Goal: Task Accomplishment & Management: Manage account settings

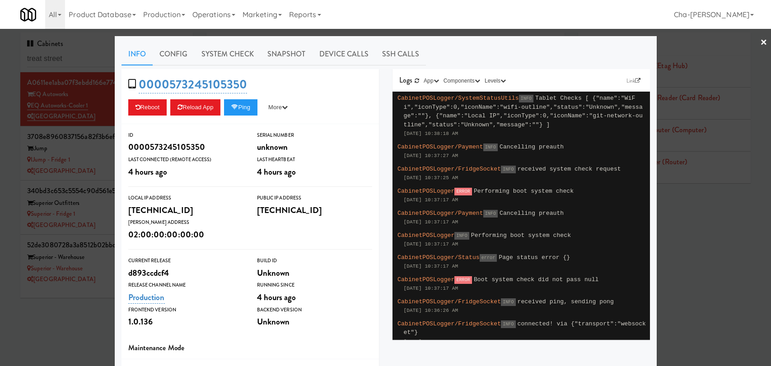
click at [65, 286] on div at bounding box center [385, 183] width 771 height 366
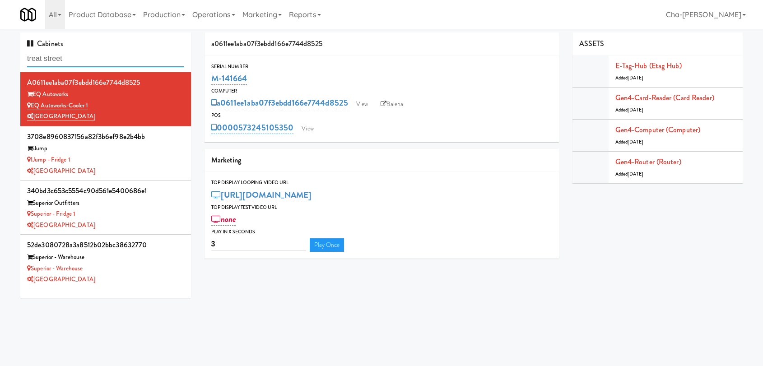
click at [79, 56] on input "treat street" at bounding box center [105, 59] width 157 height 17
paste input "M-153697"
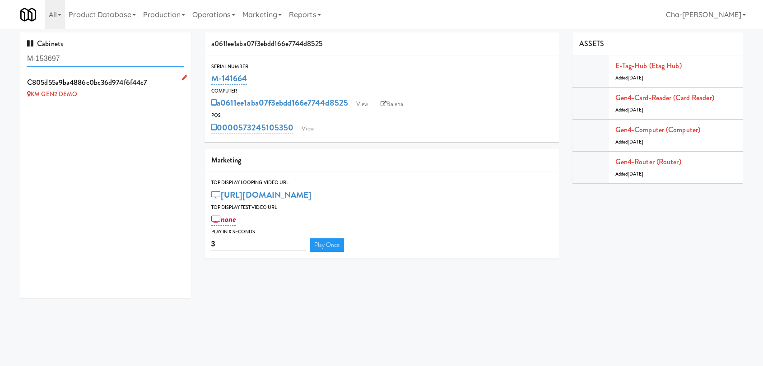
type input "M-153697"
click at [182, 77] on icon at bounding box center [184, 77] width 5 height 6
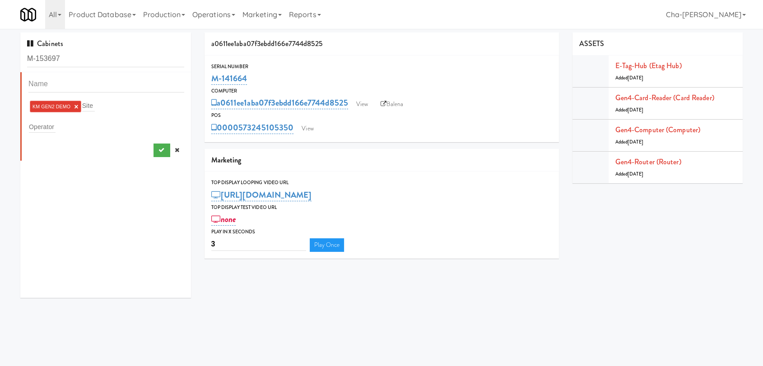
click at [78, 105] on link "×" at bounding box center [76, 107] width 4 height 8
click at [60, 126] on div "Operator" at bounding box center [106, 125] width 156 height 13
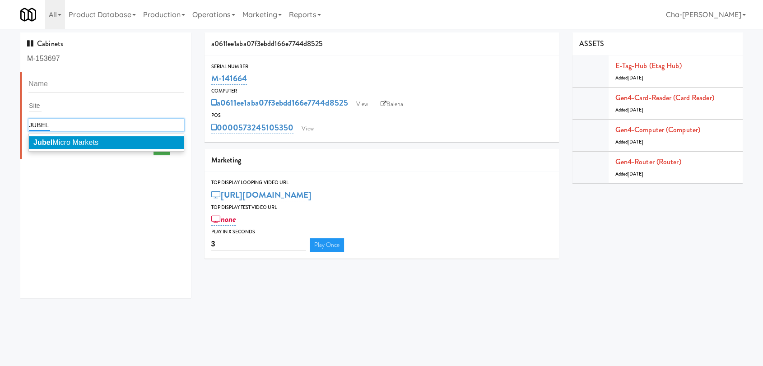
type input "JUBEL"
click at [69, 140] on span "Jubel Micro Markets" at bounding box center [65, 143] width 65 height 8
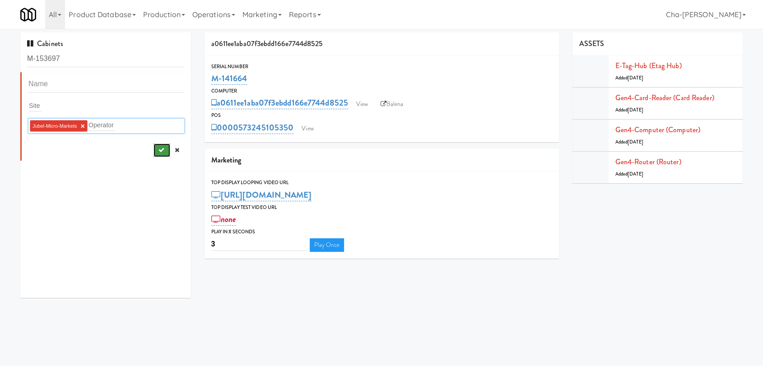
click at [158, 149] on icon "submit" at bounding box center [161, 150] width 6 height 6
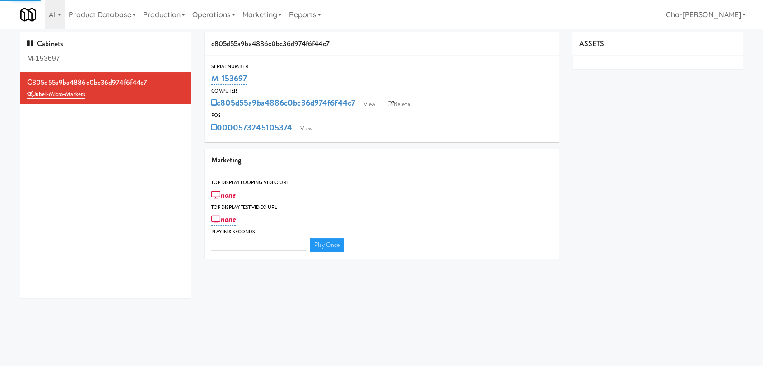
type input "3"
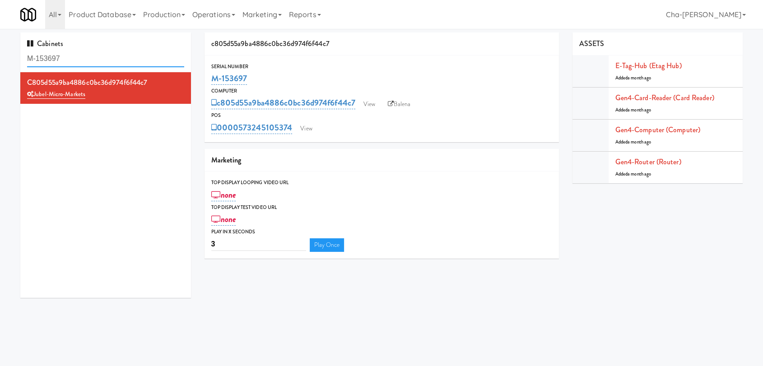
click at [77, 59] on input "M-153697" at bounding box center [105, 59] width 157 height 17
paste input "2484"
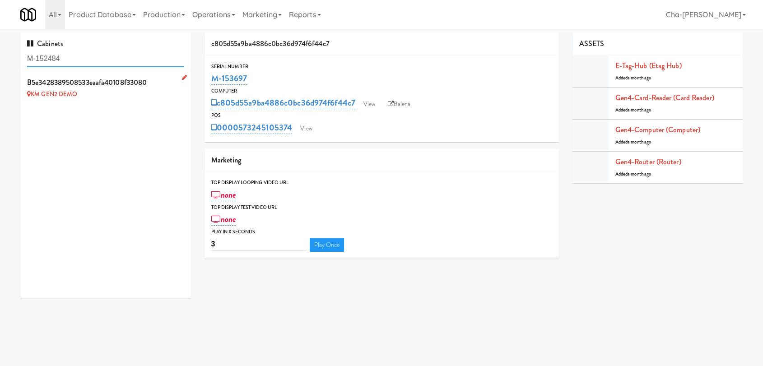
type input "M-152484"
click at [182, 78] on icon at bounding box center [184, 77] width 5 height 6
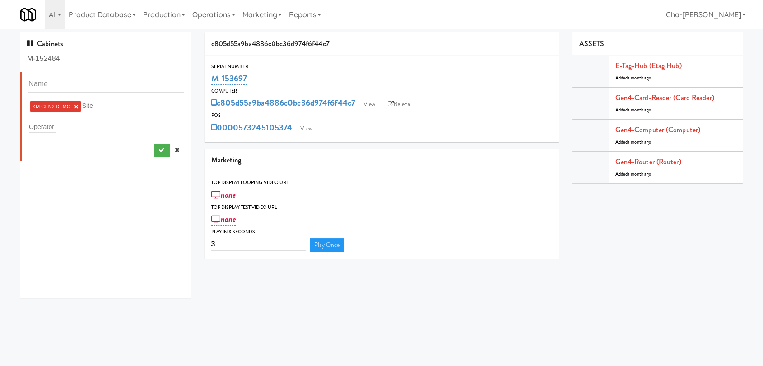
click at [77, 107] on link "×" at bounding box center [76, 107] width 4 height 8
click at [44, 126] on input "text" at bounding box center [42, 125] width 27 height 12
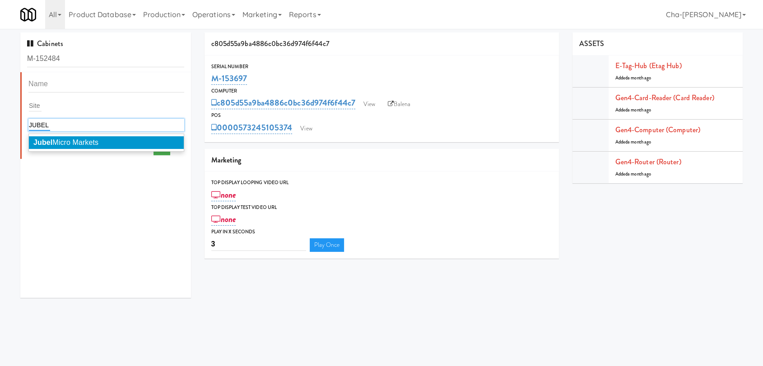
type input "JUBEL"
click at [75, 145] on span "Jubel Micro Markets" at bounding box center [65, 143] width 65 height 8
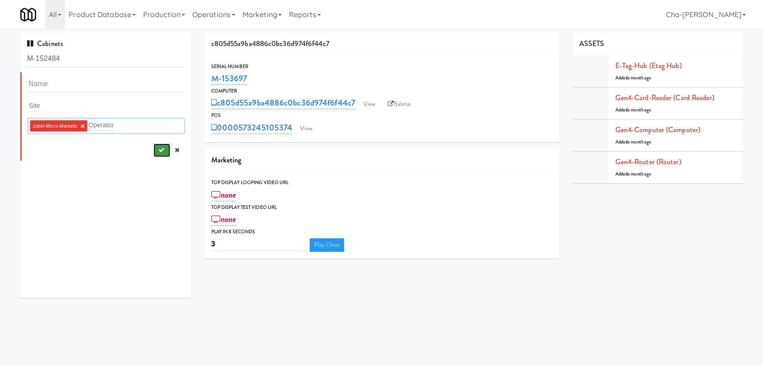
click at [158, 150] on icon "submit" at bounding box center [161, 150] width 6 height 6
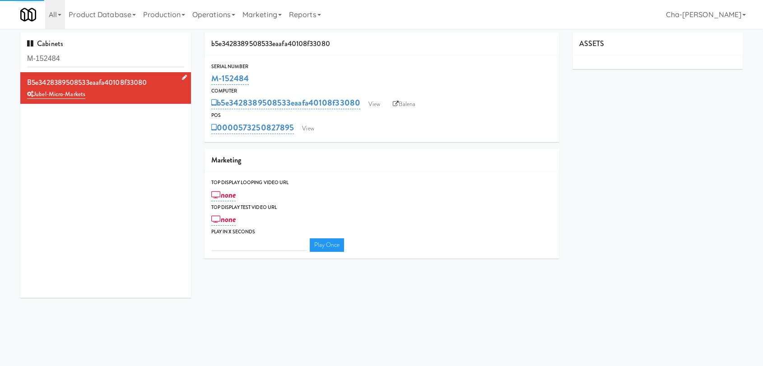
type input "3"
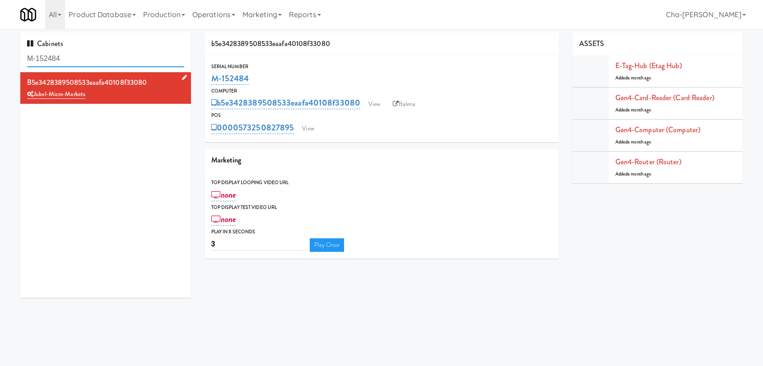
click at [107, 59] on input "M-152484" at bounding box center [105, 59] width 157 height 17
paste input "36"
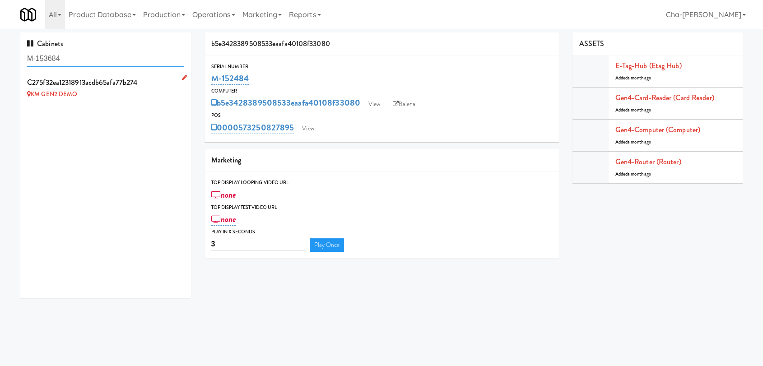
type input "M-153684"
click at [182, 77] on icon at bounding box center [184, 77] width 5 height 6
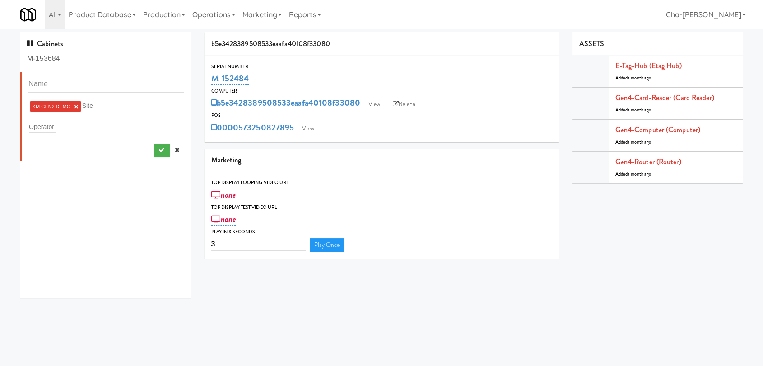
click at [77, 106] on link "×" at bounding box center [76, 107] width 4 height 8
click at [57, 124] on div "Operator" at bounding box center [106, 125] width 156 height 13
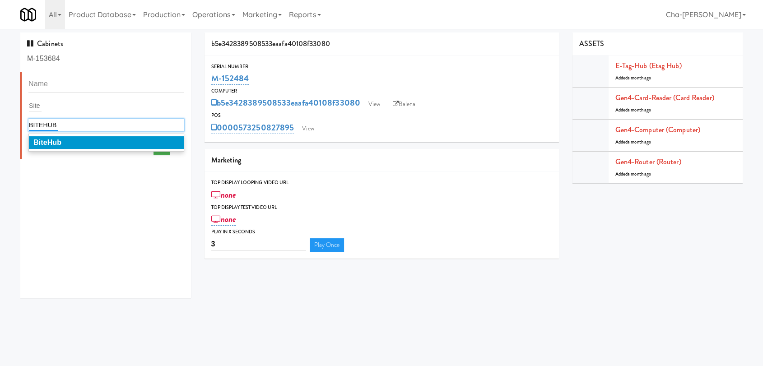
type input "BITEHUB"
click at [71, 142] on li "BiteHub" at bounding box center [106, 142] width 155 height 13
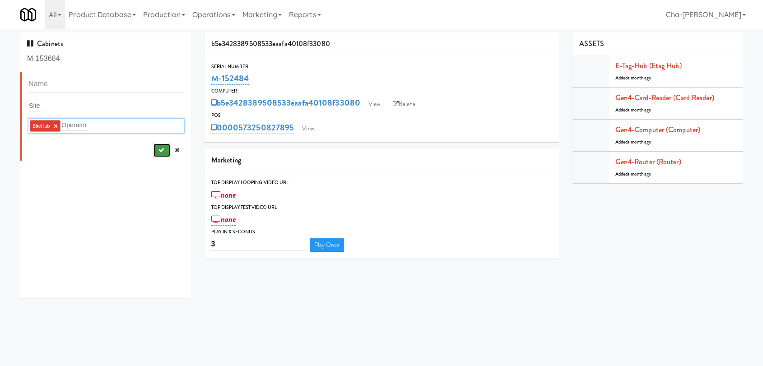
click at [154, 146] on button "submit" at bounding box center [162, 151] width 17 height 14
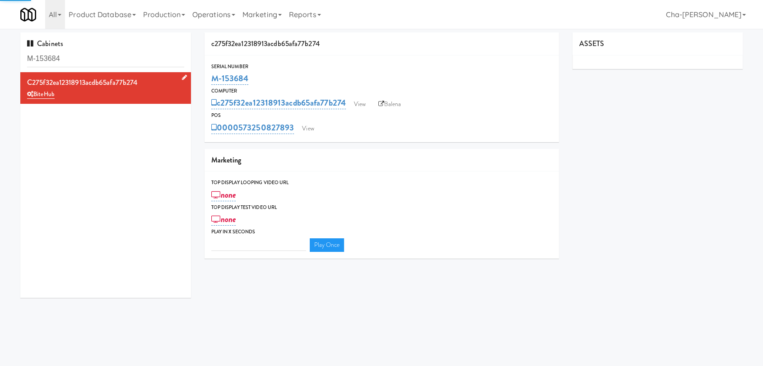
type input "3"
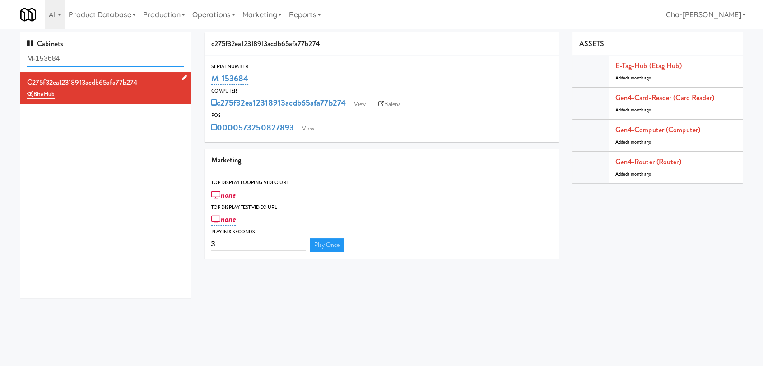
drag, startPoint x: 60, startPoint y: 59, endPoint x: 67, endPoint y: 60, distance: 7.7
click at [60, 59] on input "M-153684" at bounding box center [105, 59] width 157 height 17
click at [68, 60] on input "M-153684" at bounding box center [105, 59] width 157 height 17
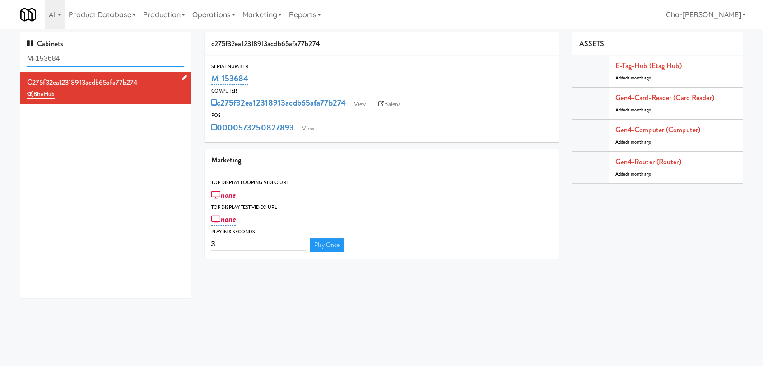
paste input "91"
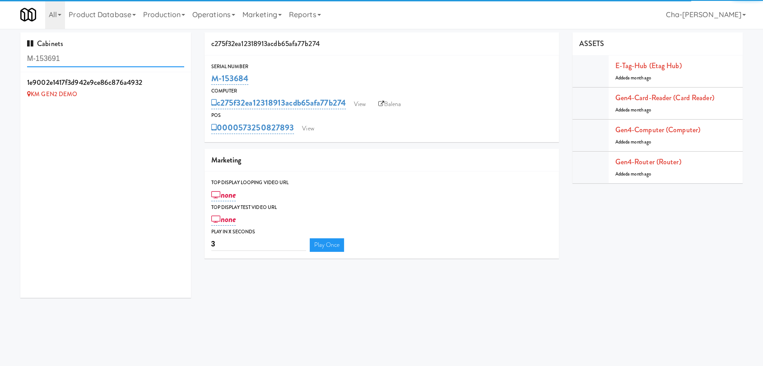
type input "M-153691"
click at [182, 78] on icon at bounding box center [184, 77] width 5 height 6
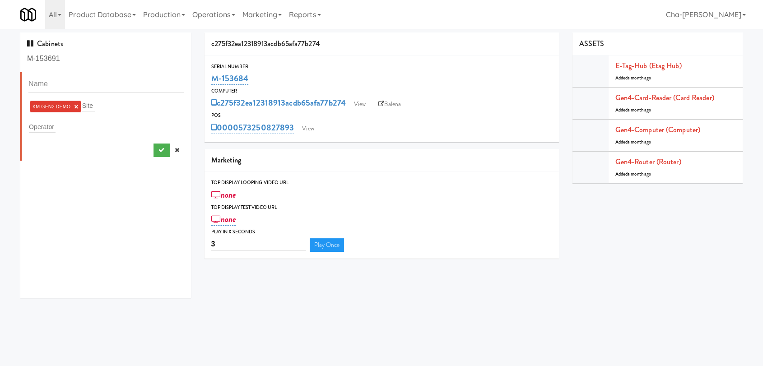
click at [77, 107] on link "×" at bounding box center [76, 107] width 4 height 8
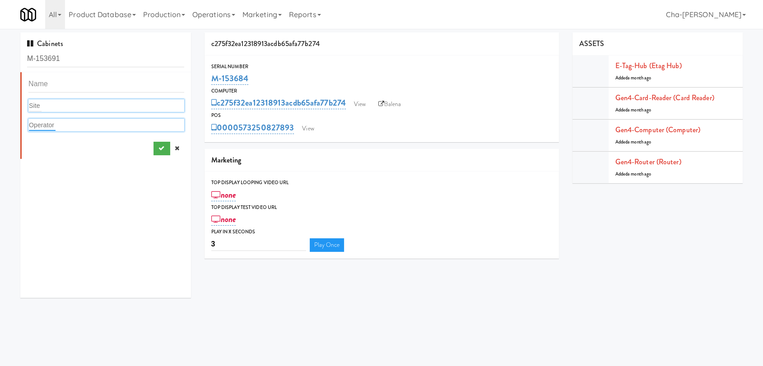
click at [52, 125] on input "text" at bounding box center [42, 125] width 27 height 12
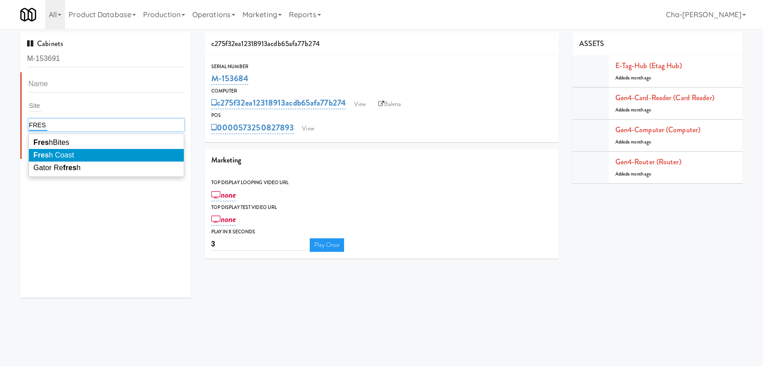
type input "FRES"
click at [79, 153] on li "Fres h Coast" at bounding box center [106, 155] width 155 height 13
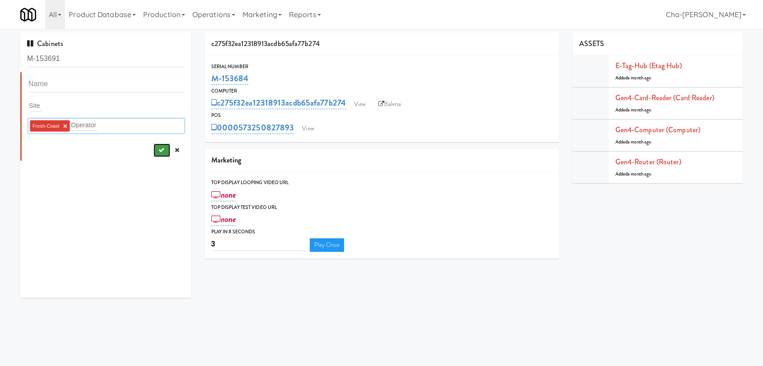
click at [158, 149] on icon "submit" at bounding box center [161, 150] width 6 height 6
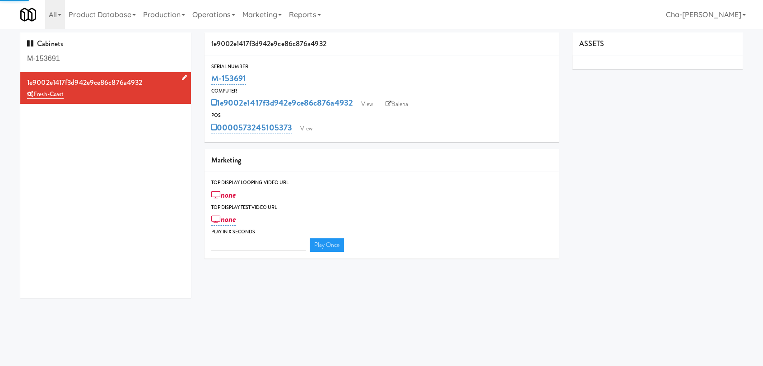
type input "3"
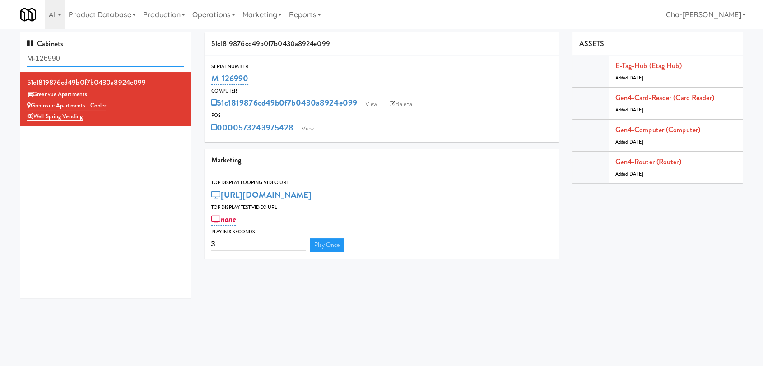
click at [76, 59] on input "M-126990" at bounding box center [105, 59] width 157 height 17
paste input "52472"
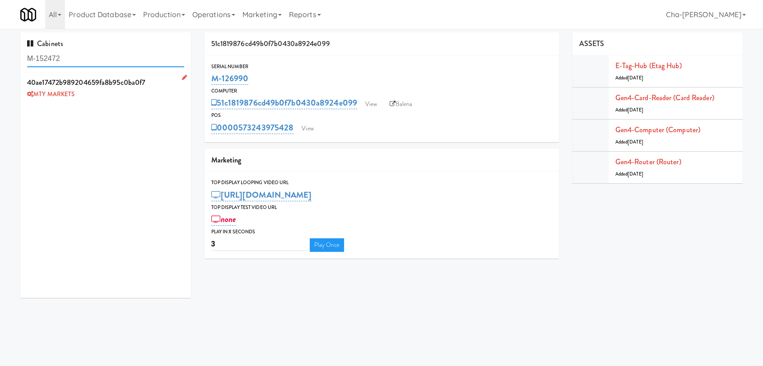
type input "M-152472"
click at [182, 77] on icon at bounding box center [184, 77] width 5 height 6
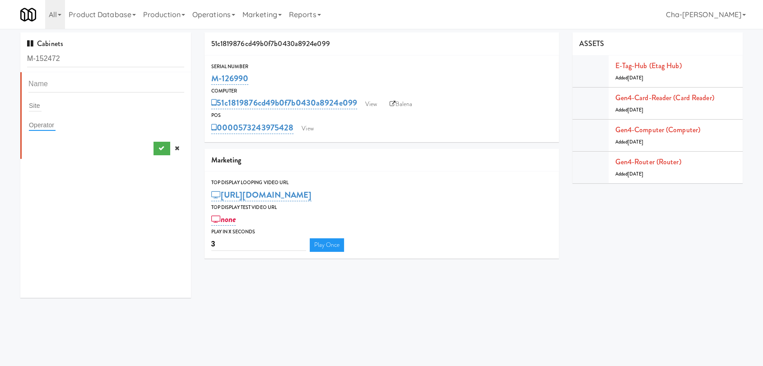
click at [43, 125] on input "text" at bounding box center [42, 125] width 27 height 12
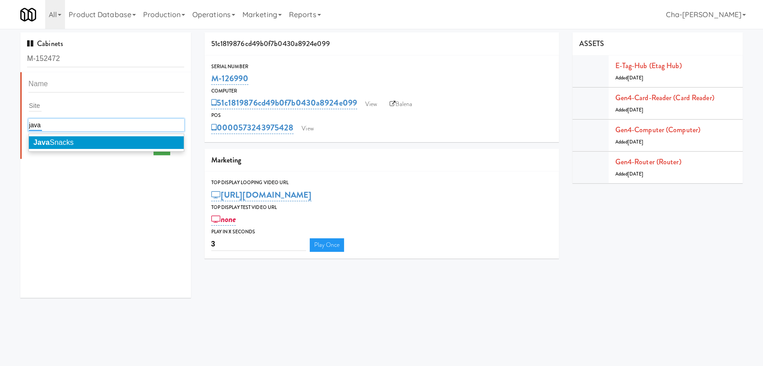
type input "java"
click at [83, 139] on li "Java Snacks" at bounding box center [106, 142] width 155 height 13
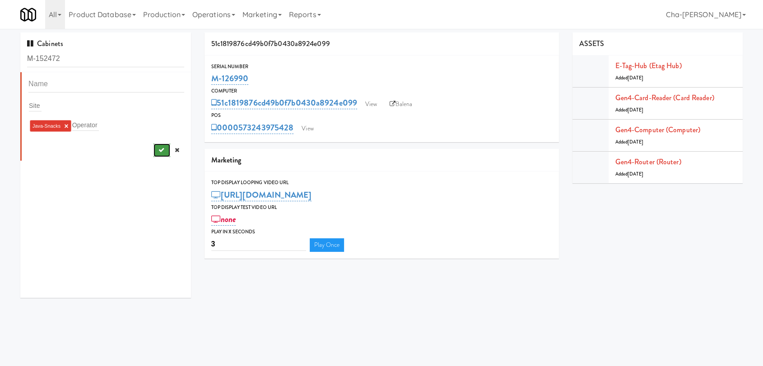
click at [157, 146] on button "submit" at bounding box center [162, 151] width 17 height 14
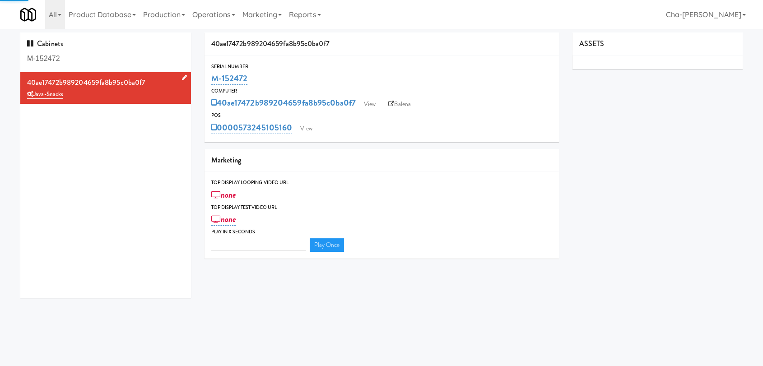
type input "3"
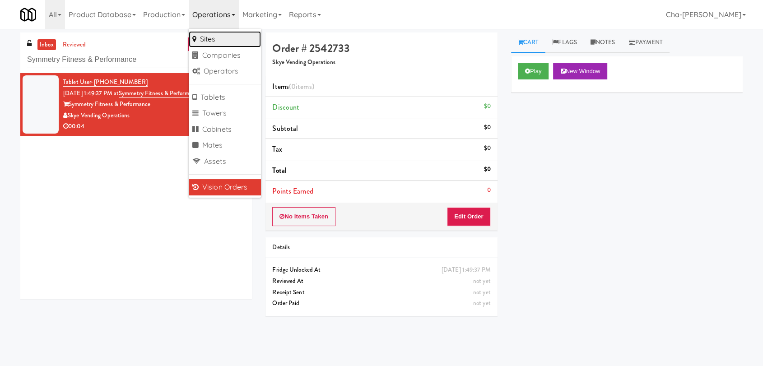
click at [211, 41] on link "Sites" at bounding box center [225, 39] width 72 height 16
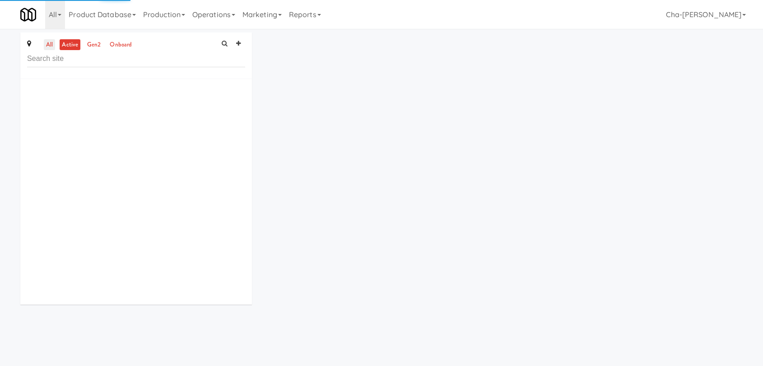
click at [52, 49] on link "all" at bounding box center [49, 44] width 11 height 11
click at [56, 65] on input "text" at bounding box center [136, 59] width 218 height 17
paste input "Haven Cooler"
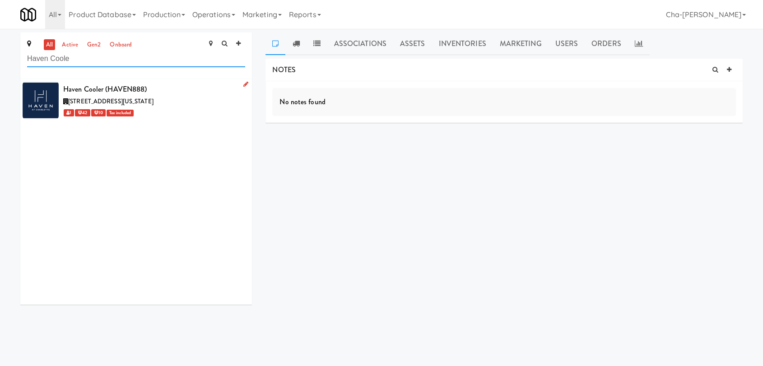
type input "Haven Coole"
click at [243, 82] on icon at bounding box center [245, 84] width 5 height 6
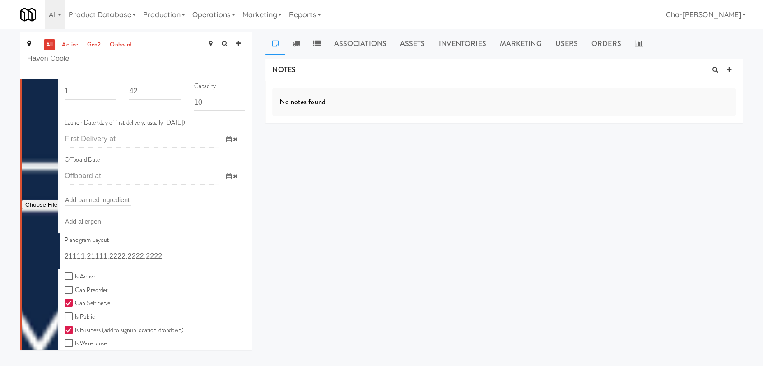
scroll to position [100, 0]
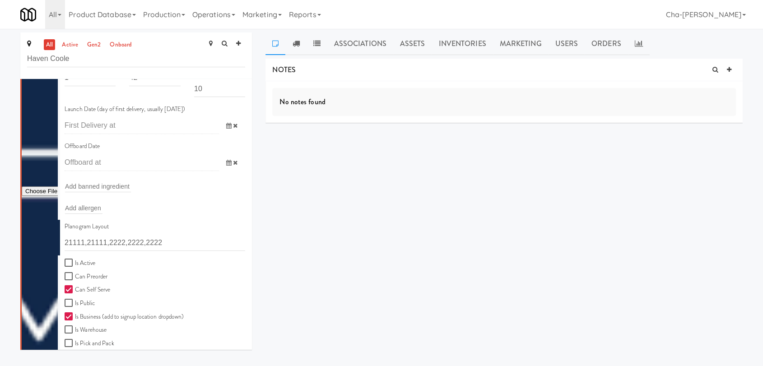
click at [87, 261] on label "Is Active" at bounding box center [80, 263] width 31 height 11
click at [75, 261] on input "Is Active" at bounding box center [70, 263] width 10 height 7
checkbox input "true"
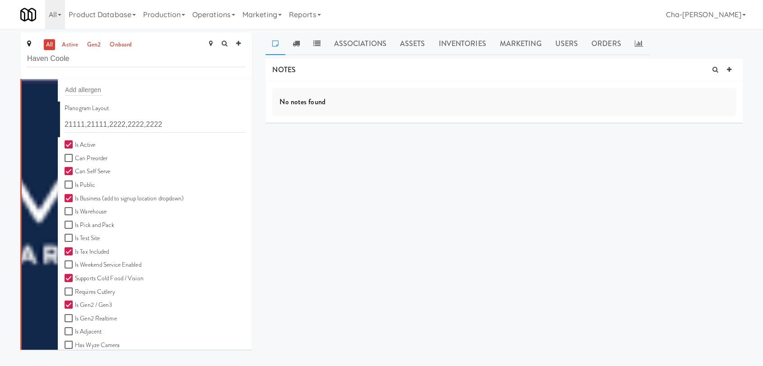
scroll to position [250, 0]
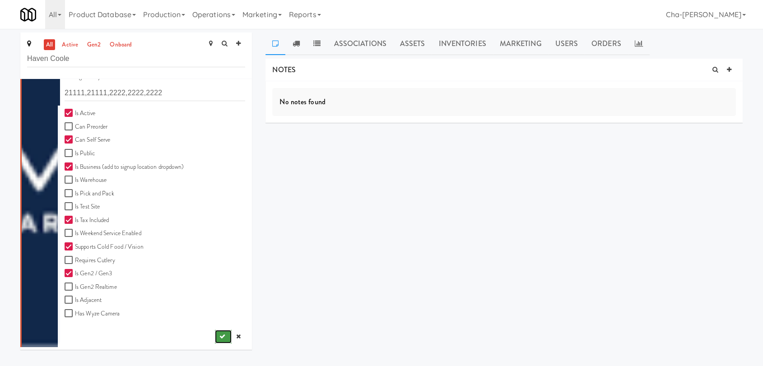
click at [219, 338] on icon "submit" at bounding box center [222, 337] width 6 height 6
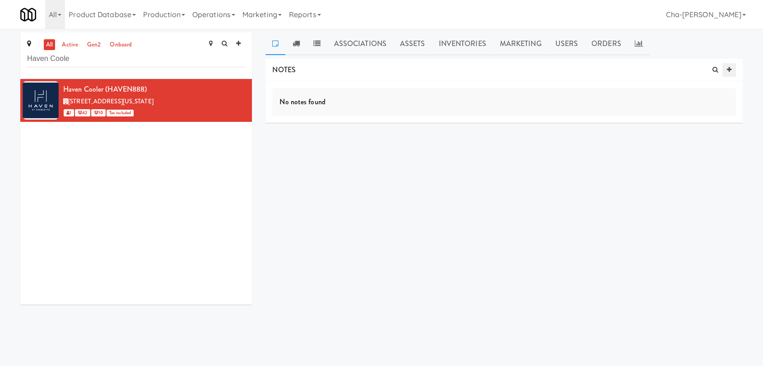
click at [725, 70] on link at bounding box center [729, 70] width 14 height 14
click at [303, 119] on p at bounding box center [503, 115] width 449 height 10
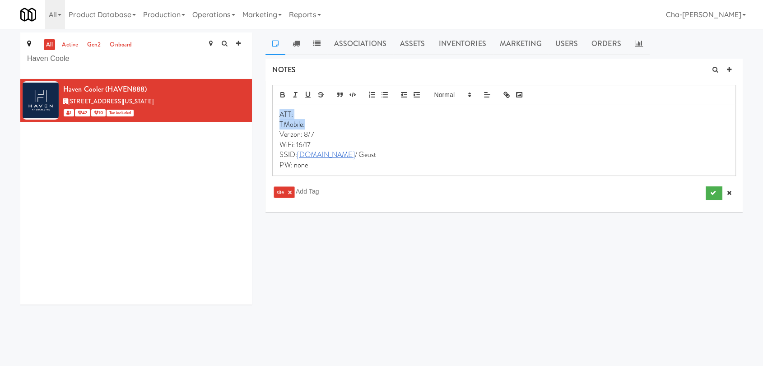
drag, startPoint x: 309, startPoint y: 123, endPoint x: 279, endPoint y: 114, distance: 31.6
click at [279, 114] on div "ATT: TMobile: Verizon: 8/7 WiFi: 16/17 SSID: Wirestar.net / Geust PW: none" at bounding box center [504, 139] width 463 height 71
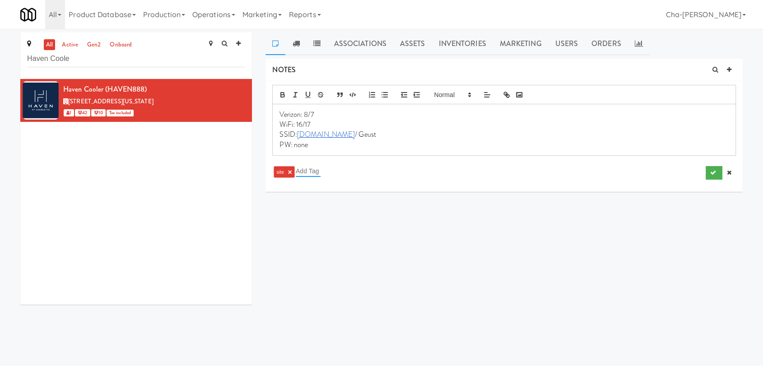
click at [303, 171] on input "text" at bounding box center [308, 171] width 25 height 12
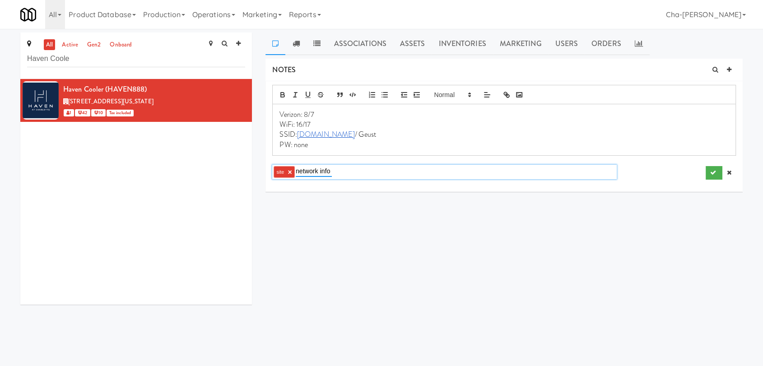
type input "network info"
click at [279, 110] on span "Verizon: 8/7" at bounding box center [296, 114] width 34 height 10
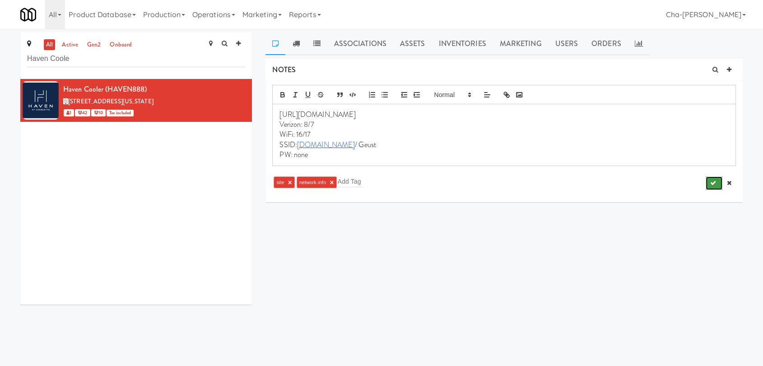
click at [712, 185] on icon "submit" at bounding box center [713, 183] width 6 height 6
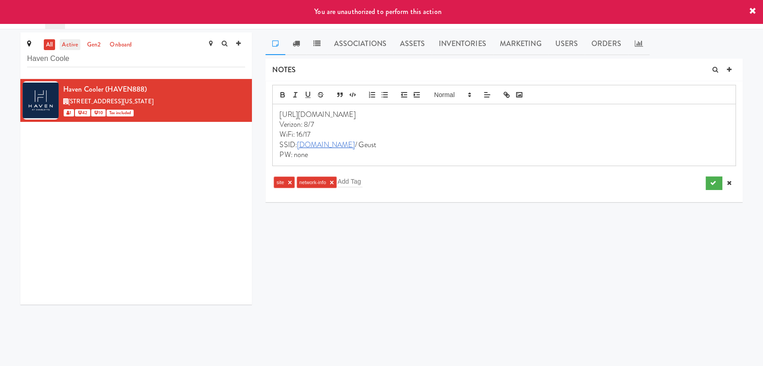
click at [67, 46] on link "active" at bounding box center [70, 44] width 21 height 11
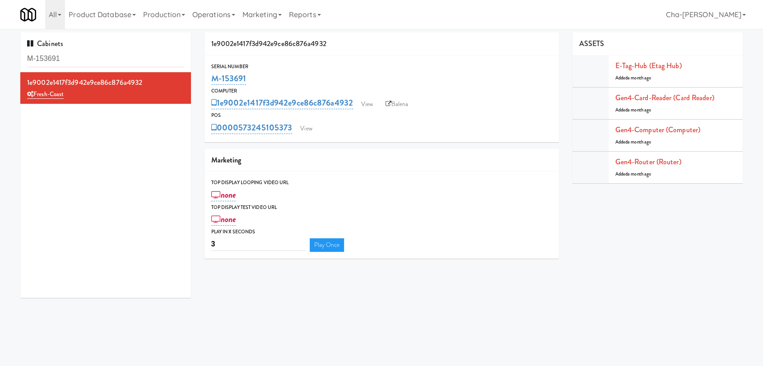
click at [79, 59] on input "M-153691" at bounding box center [105, 59] width 157 height 17
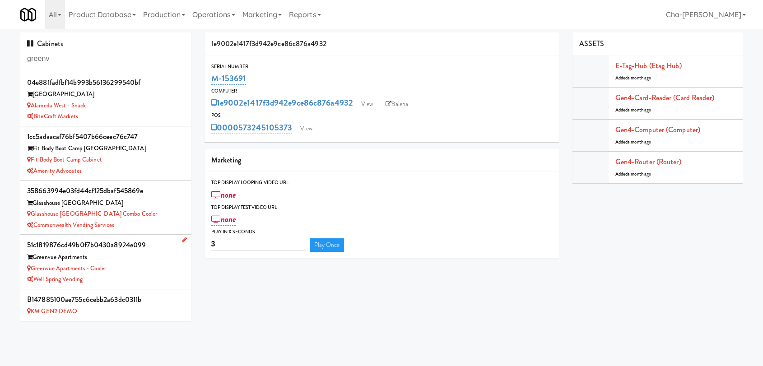
type input "greenv"
click at [132, 269] on div "Greenvue Apartments - Cooler" at bounding box center [105, 268] width 157 height 11
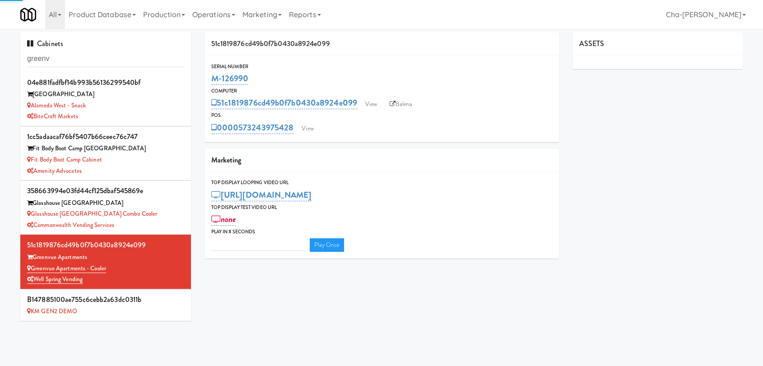
type input "3"
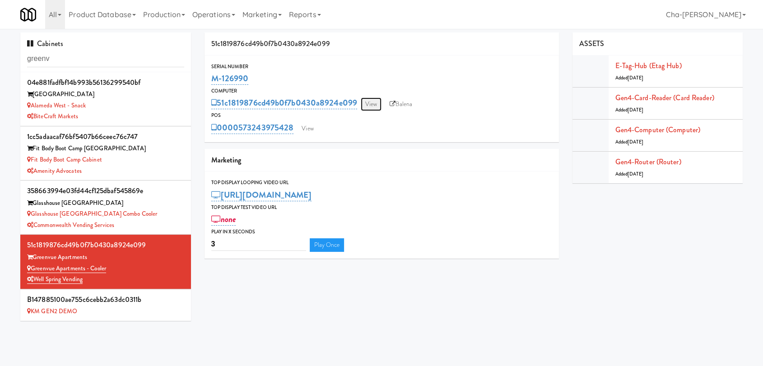
click at [379, 104] on link "View" at bounding box center [371, 105] width 21 height 14
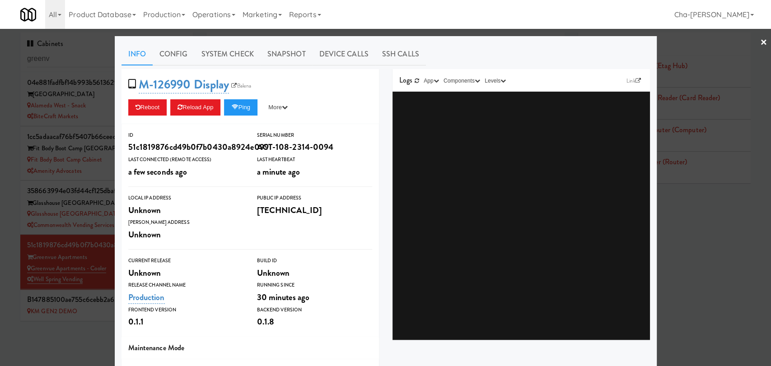
drag, startPoint x: 172, startPoint y: 87, endPoint x: 296, endPoint y: 86, distance: 124.6
click at [296, 86] on div "M-126990 Display Balena Reboot Reload App Ping More Ping Server Restart Server …" at bounding box center [249, 96] width 257 height 55
click at [190, 87] on link "M-126990 Display" at bounding box center [184, 85] width 91 height 18
click at [338, 112] on div "Reboot Reload App Ping More Ping Server Restart Server Force Reload App Unlock …" at bounding box center [250, 107] width 244 height 16
click at [716, 236] on div at bounding box center [385, 183] width 771 height 366
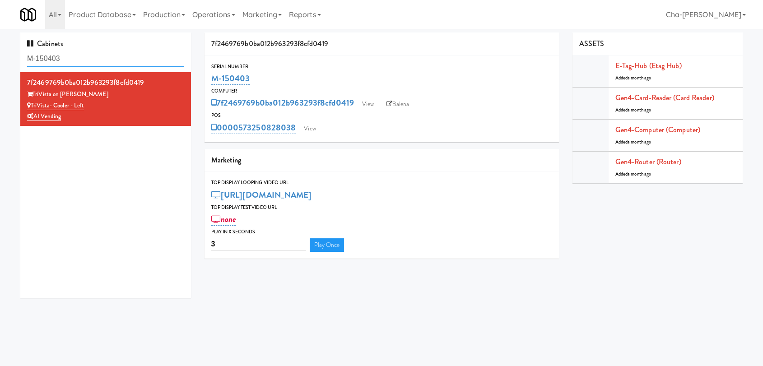
click at [84, 57] on input "M-150403" at bounding box center [105, 59] width 157 height 17
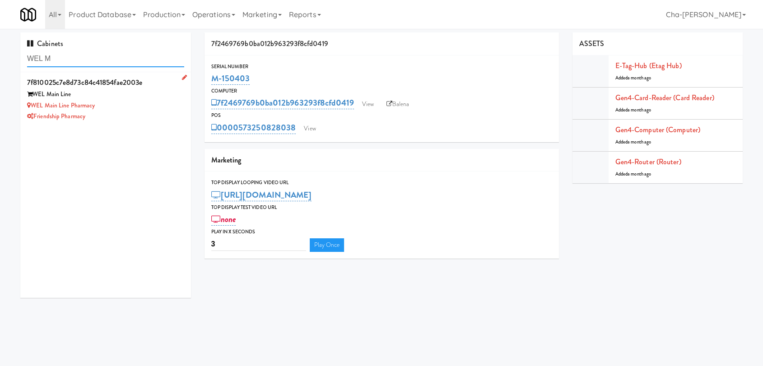
type input "WEL M"
click at [126, 112] on div "Friendship Pharmacy" at bounding box center [105, 116] width 157 height 11
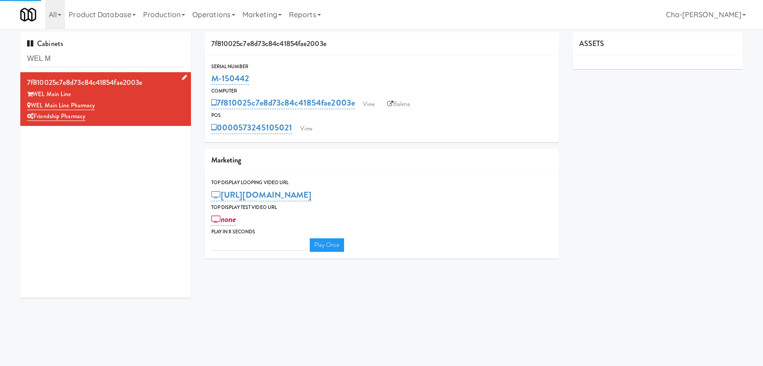
type input "3"
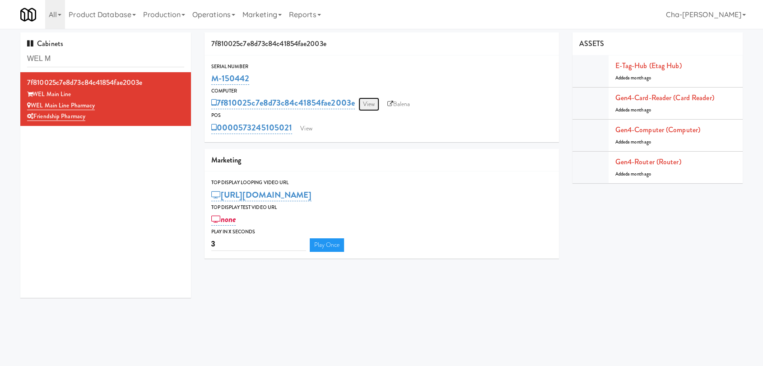
click at [364, 102] on link "View" at bounding box center [368, 105] width 21 height 14
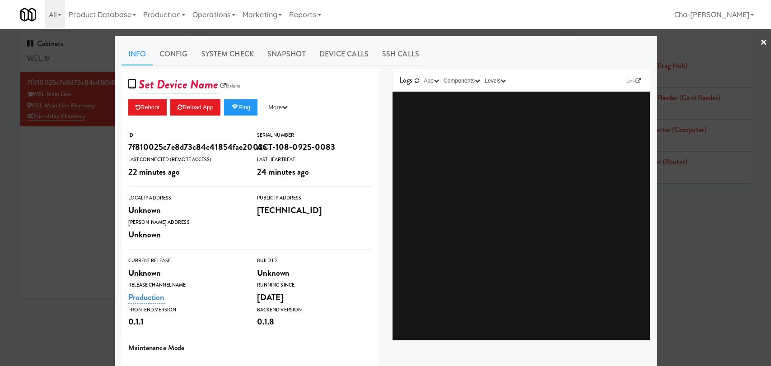
click at [76, 188] on div at bounding box center [385, 183] width 771 height 366
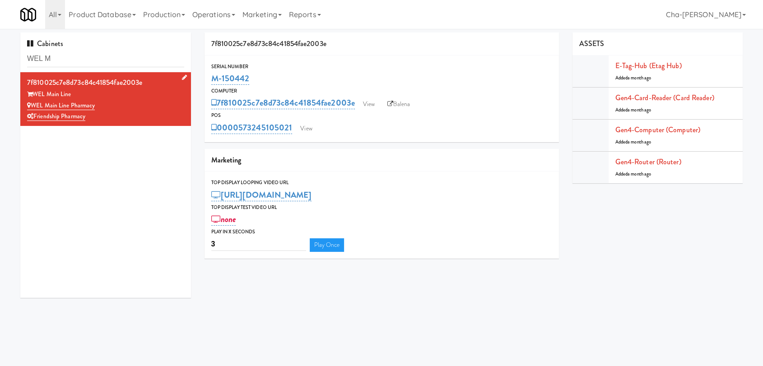
click at [134, 103] on div "WEL Main Line Pharmacy" at bounding box center [105, 105] width 157 height 11
drag, startPoint x: 254, startPoint y: 77, endPoint x: 202, endPoint y: 80, distance: 51.6
click at [202, 80] on div "7f810025c7e8d73c84c41854fae2003e Serial Number M-150442 Computer 7f810025c7e8d7…" at bounding box center [382, 149] width 368 height 233
copy link "M-150442"
click at [372, 100] on link "View" at bounding box center [368, 105] width 21 height 14
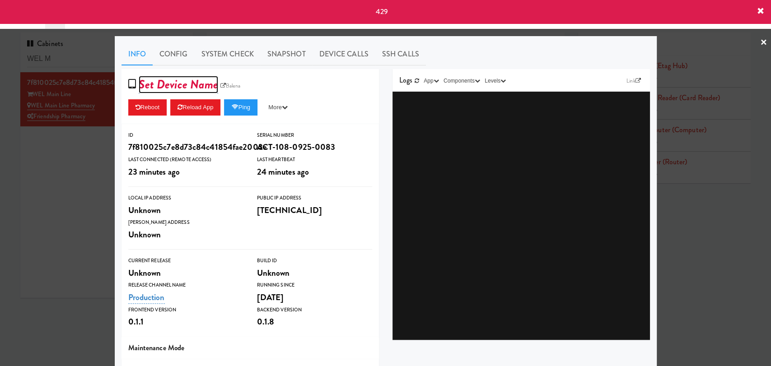
click at [198, 84] on link "Set Device Name" at bounding box center [179, 85] width 80 height 18
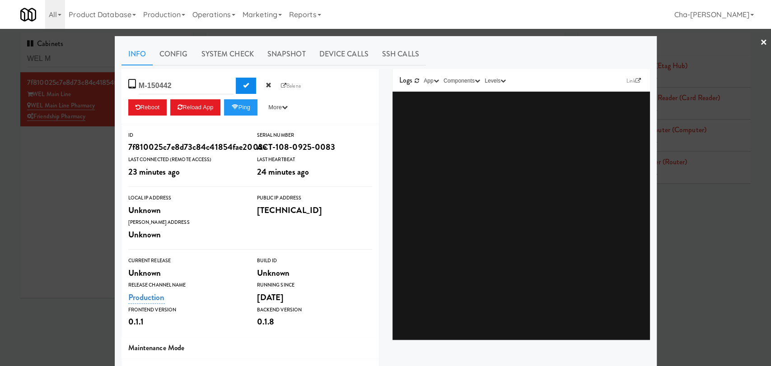
type input "M-150442"
click at [237, 84] on button "Submit" at bounding box center [246, 86] width 20 height 16
click at [708, 227] on div at bounding box center [385, 183] width 771 height 366
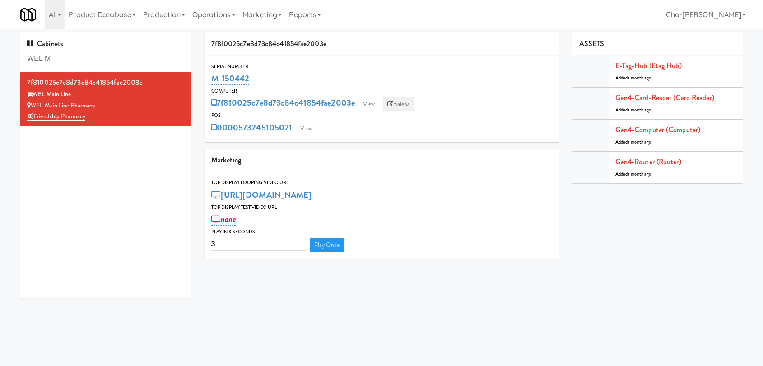
click at [398, 101] on link "Balena" at bounding box center [399, 105] width 32 height 14
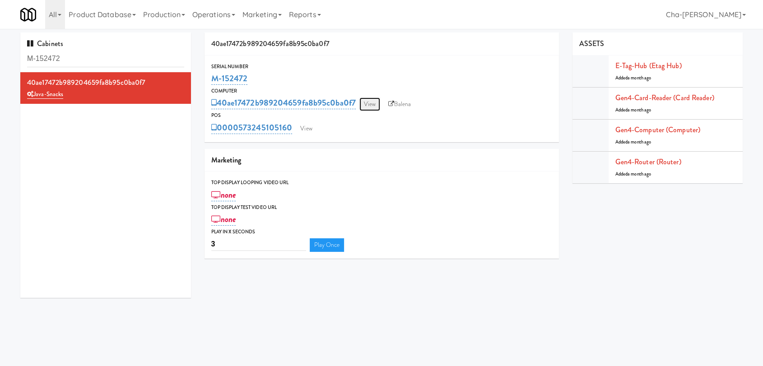
click at [368, 108] on link "View" at bounding box center [369, 105] width 21 height 14
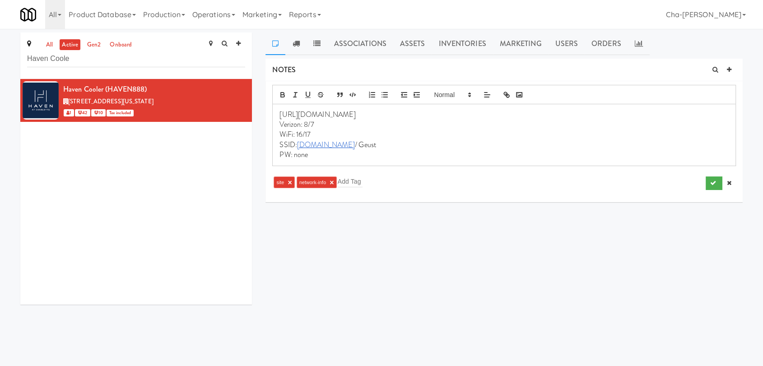
click at [65, 45] on link "active" at bounding box center [70, 44] width 21 height 11
drag, startPoint x: 79, startPoint y: 62, endPoint x: 26, endPoint y: 61, distance: 53.3
click at [26, 61] on div "all active gen2 onboard Haven Coole" at bounding box center [136, 56] width 232 height 47
click at [214, 12] on link "Operations" at bounding box center [214, 14] width 50 height 29
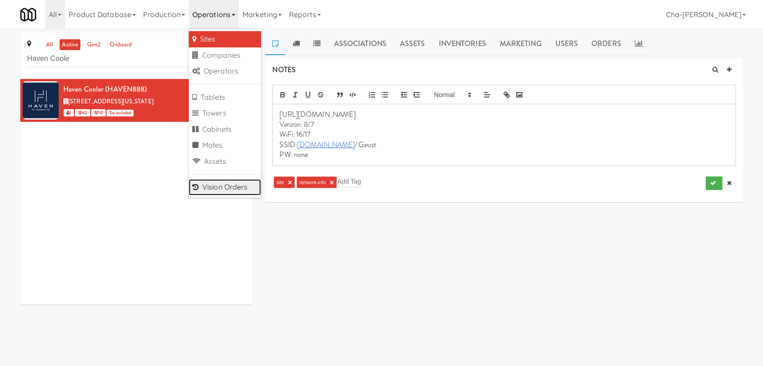
click at [230, 189] on link "Vision Orders" at bounding box center [225, 187] width 72 height 16
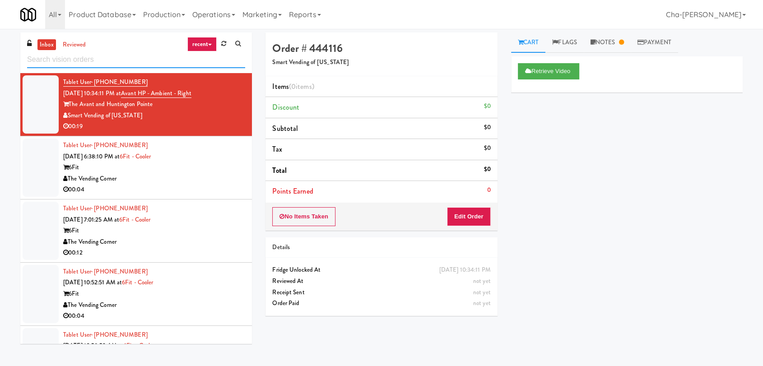
click at [79, 60] on input "text" at bounding box center [136, 59] width 218 height 17
paste input "Haven Cooler"
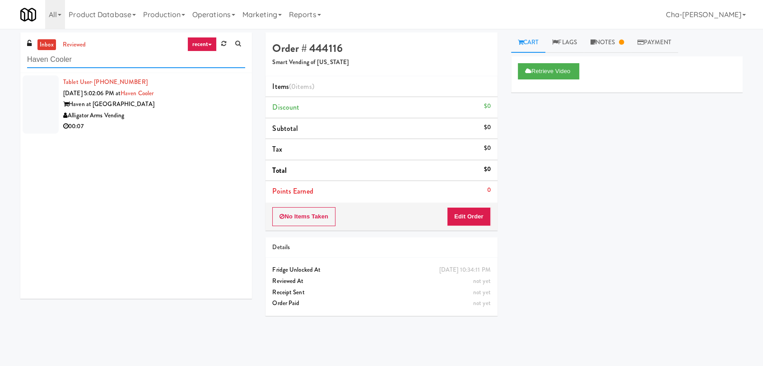
type input "Haven Cooler"
click at [179, 98] on div "Tablet User · (239) 851-3640 [DATE] 5:02:06 PM at [GEOGRAPHIC_DATA] at [GEOGRAP…" at bounding box center [154, 105] width 182 height 56
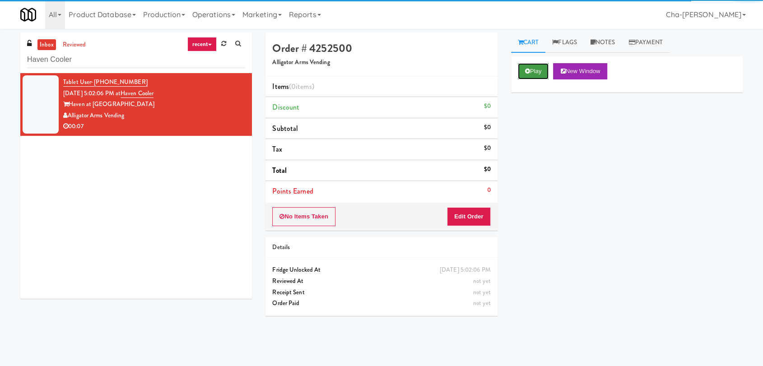
click at [534, 75] on button "Play" at bounding box center [533, 71] width 31 height 16
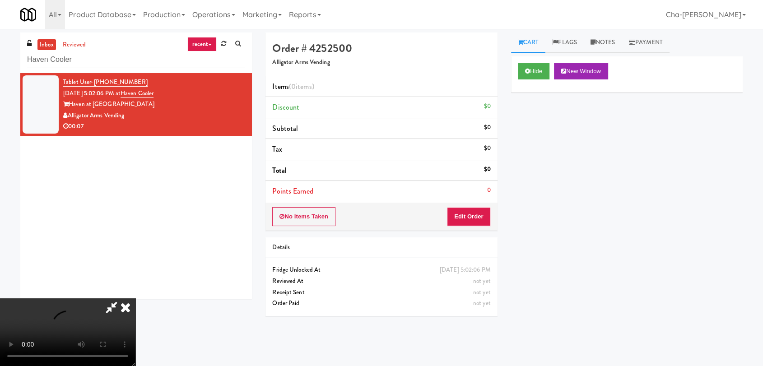
click at [135, 298] on icon at bounding box center [126, 307] width 20 height 18
